Goal: Transaction & Acquisition: Purchase product/service

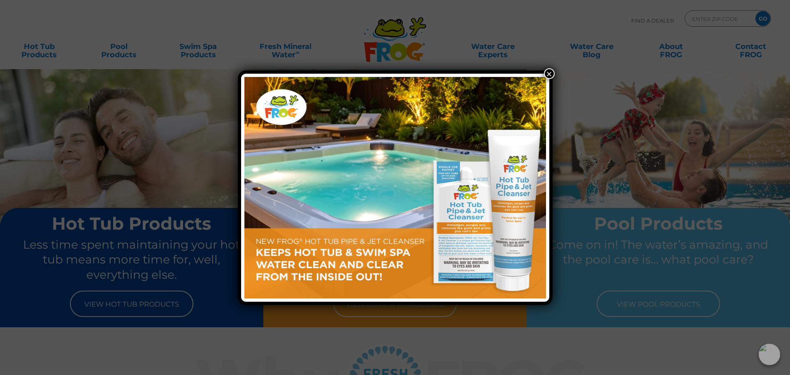
click at [550, 73] on button "×" at bounding box center [549, 73] width 11 height 11
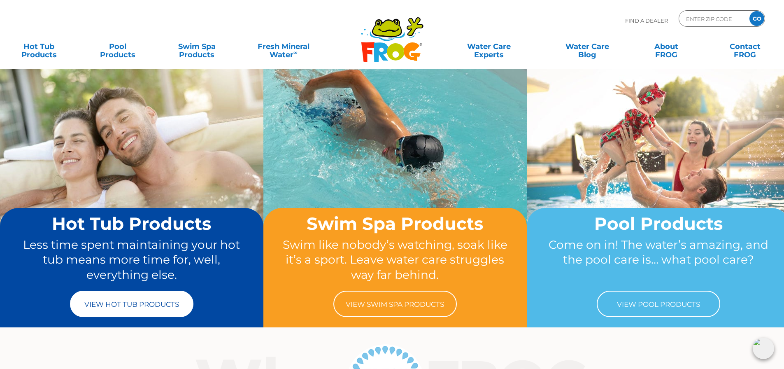
click at [159, 306] on link "View Hot Tub Products" at bounding box center [131, 303] width 123 height 26
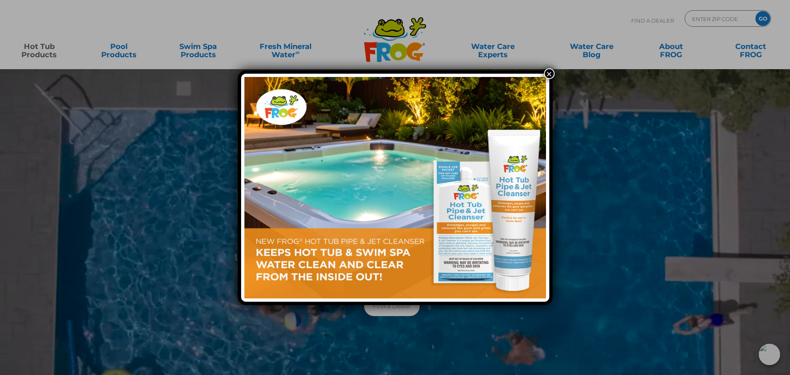
click at [549, 72] on button "×" at bounding box center [549, 73] width 11 height 11
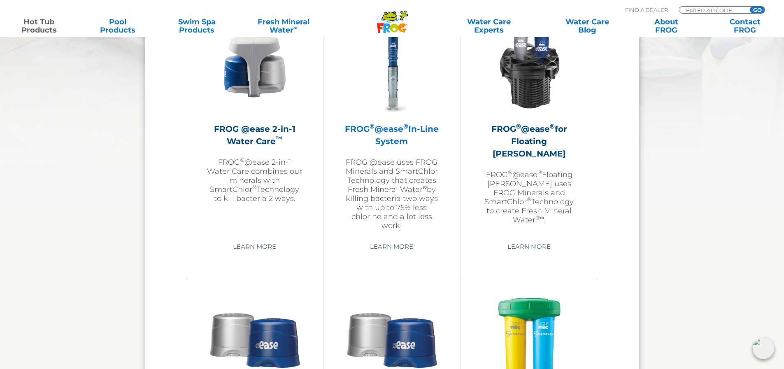
scroll to position [1220, 0]
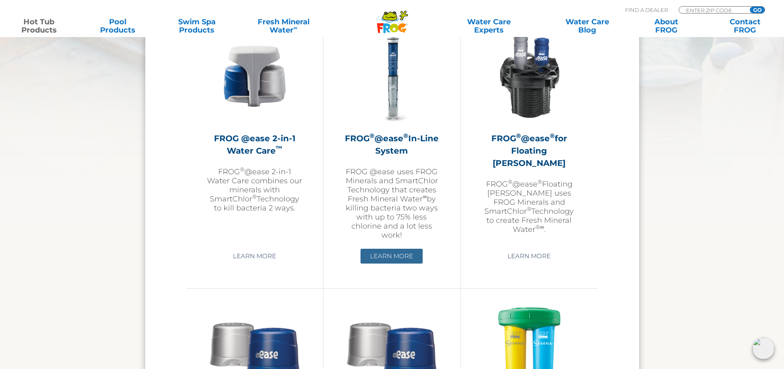
click at [390, 259] on link "Learn More" at bounding box center [391, 256] width 62 height 15
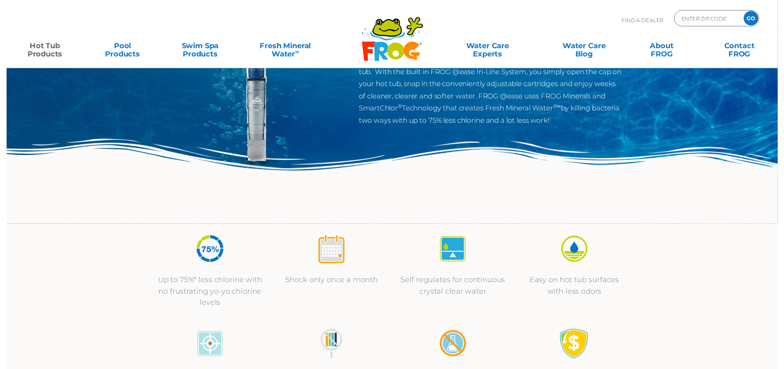
scroll to position [123, 0]
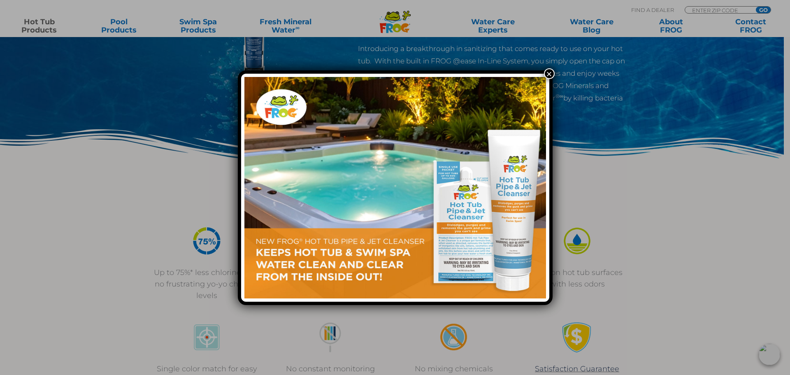
click at [546, 73] on button "×" at bounding box center [549, 73] width 11 height 11
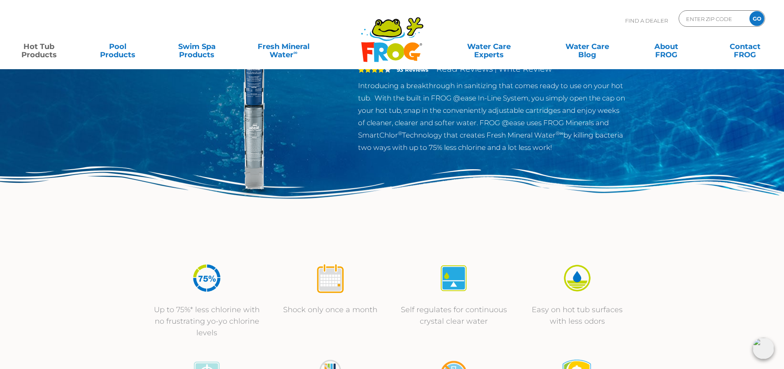
scroll to position [0, 0]
